Goal: Check status: Check status

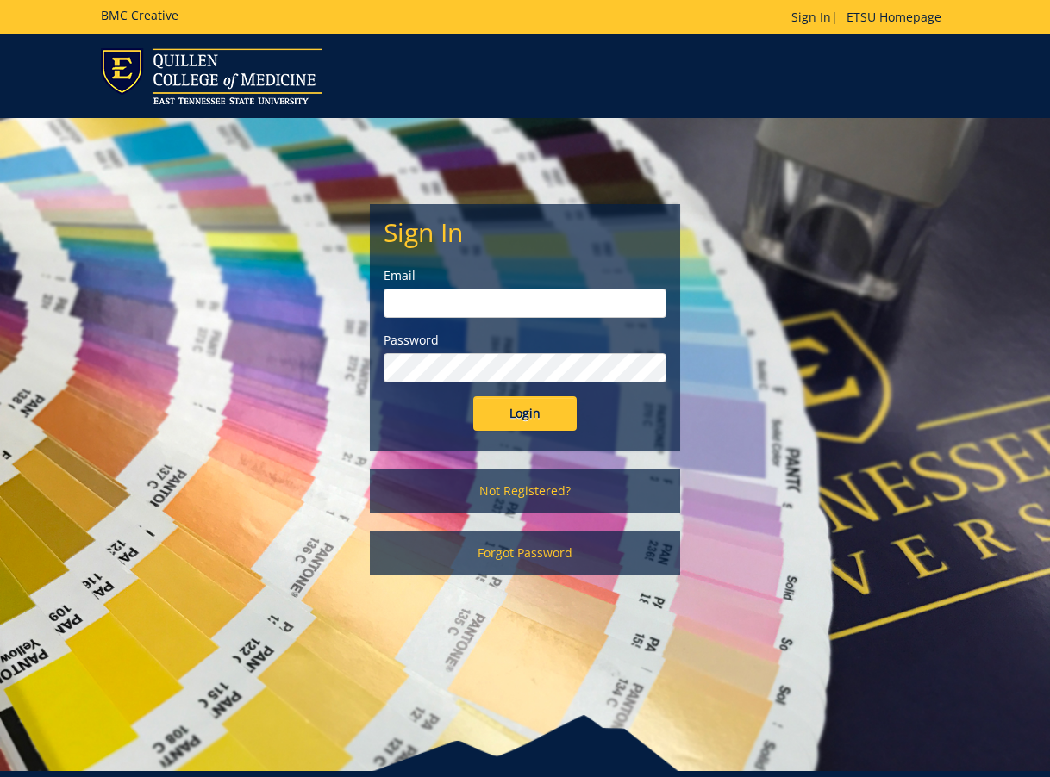
type input "[EMAIL_ADDRESS][DOMAIN_NAME]"
click at [509, 407] on input "Login" at bounding box center [524, 413] width 103 height 34
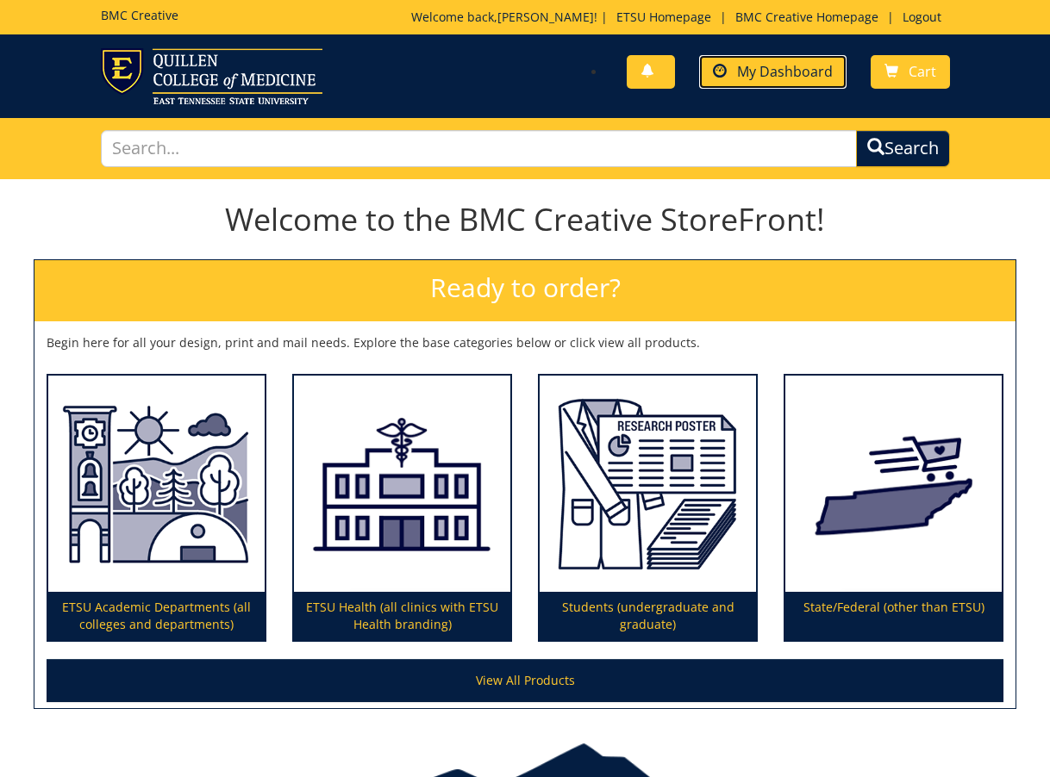
drag, startPoint x: 758, startPoint y: 72, endPoint x: 737, endPoint y: 80, distance: 23.2
click at [758, 71] on span "My Dashboard" at bounding box center [785, 71] width 96 height 19
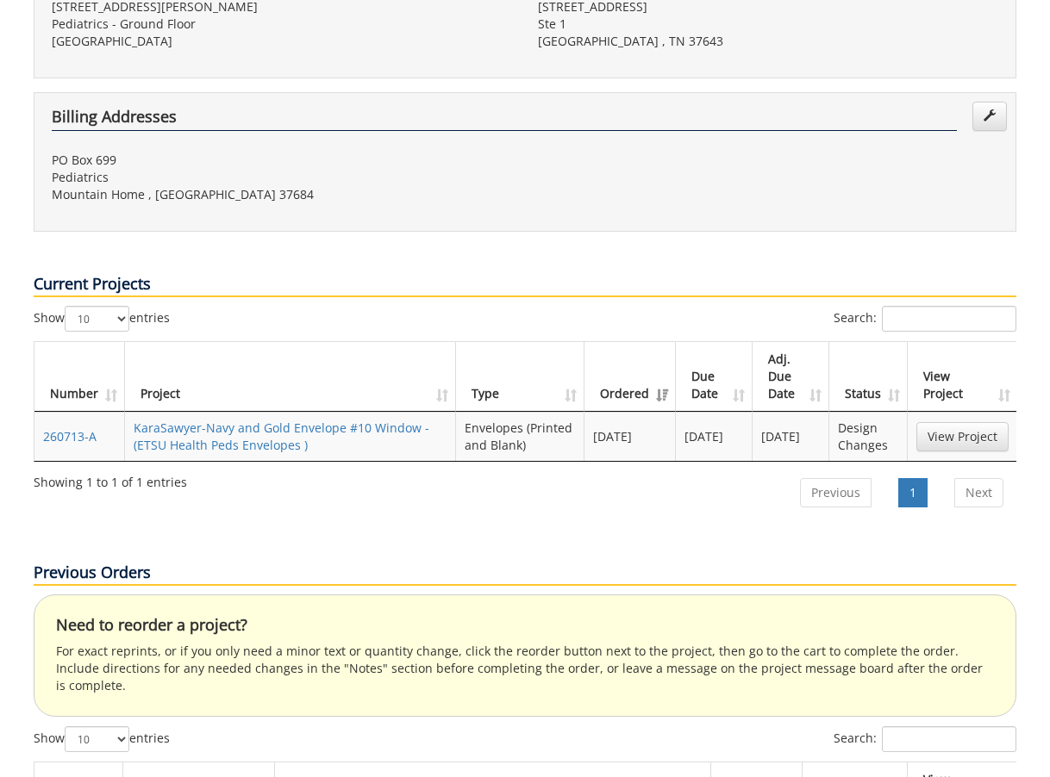
scroll to position [603, 0]
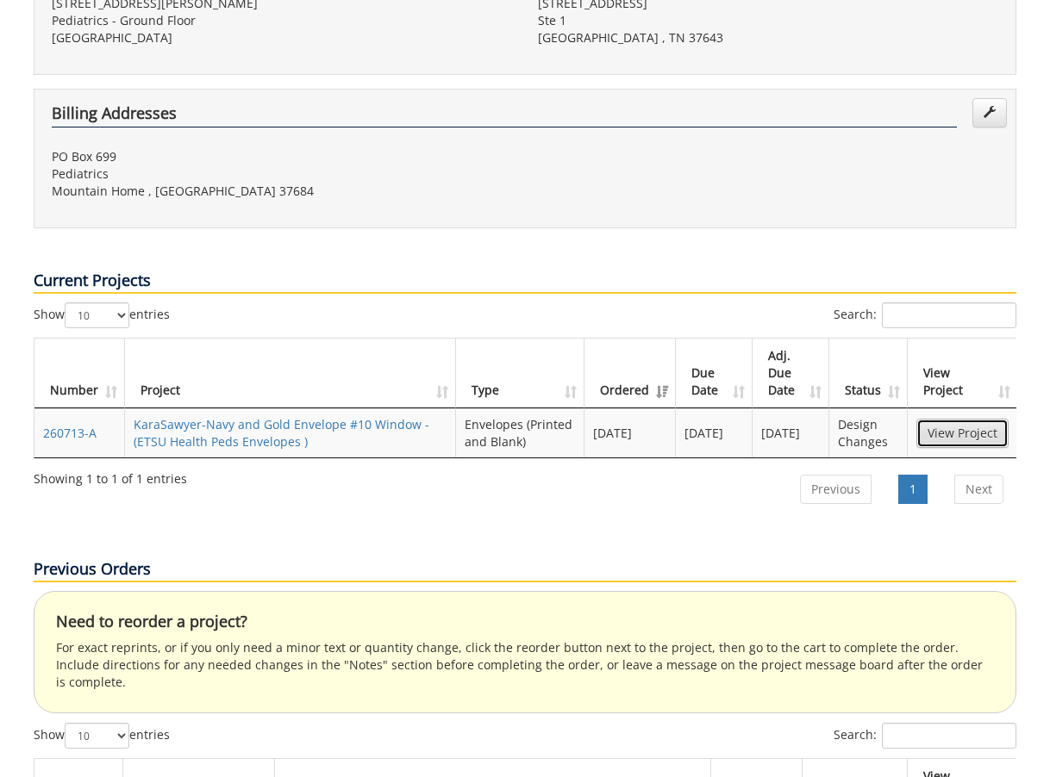
click at [976, 419] on link "View Project" at bounding box center [962, 433] width 92 height 29
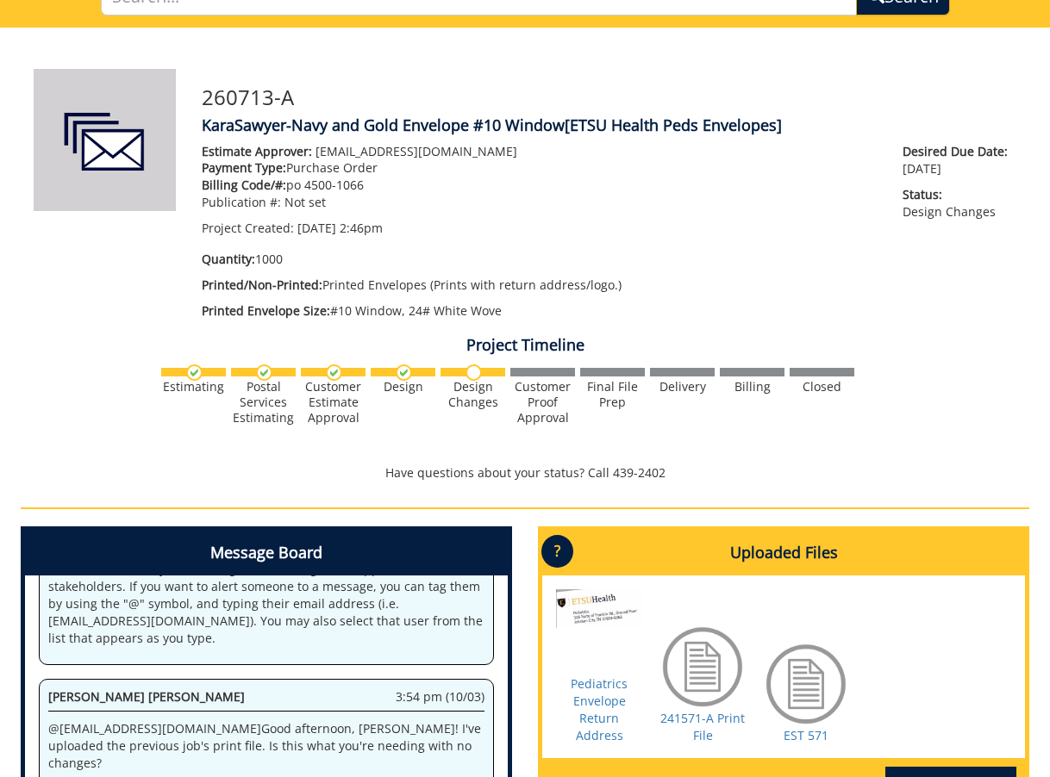
scroll to position [345, 0]
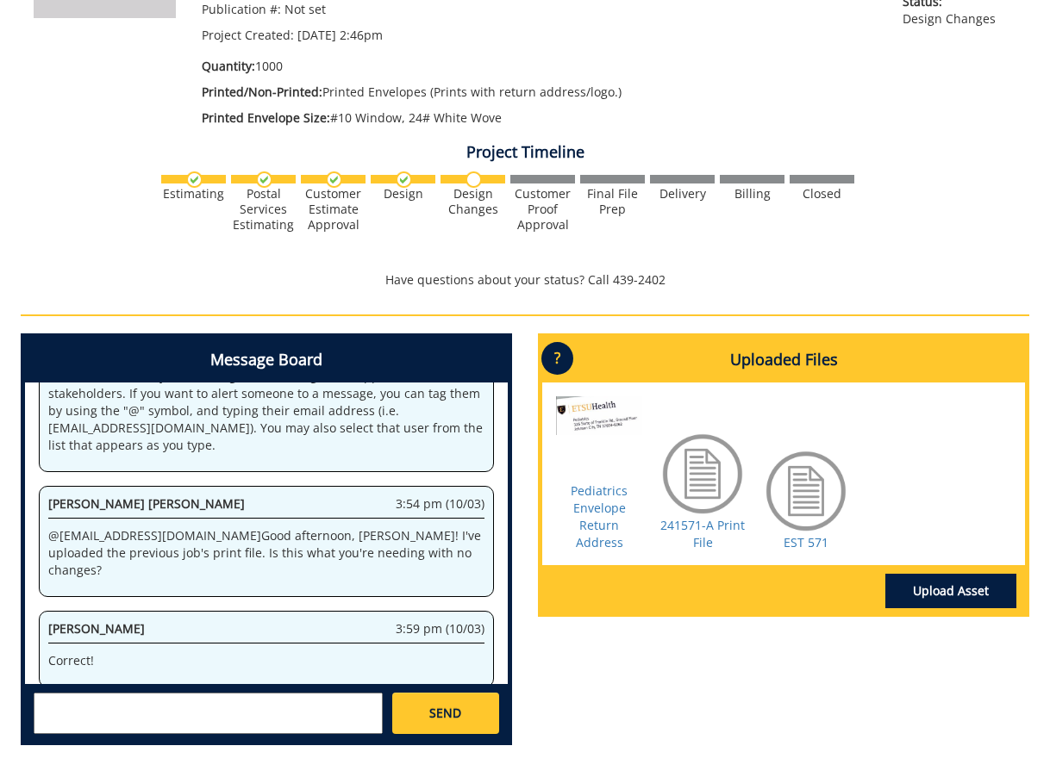
click at [802, 507] on div at bounding box center [806, 491] width 86 height 86
click at [803, 539] on link "EST 571" at bounding box center [805, 542] width 45 height 16
